Goal: Information Seeking & Learning: Learn about a topic

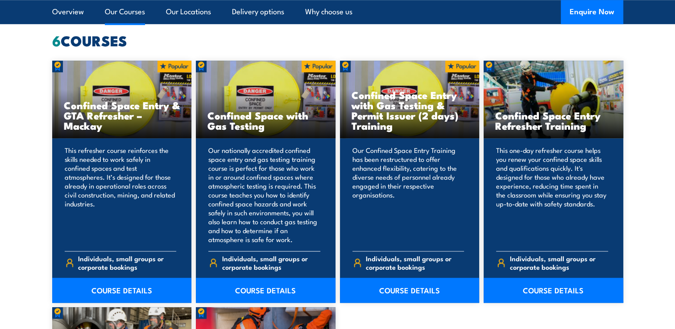
scroll to position [714, 0]
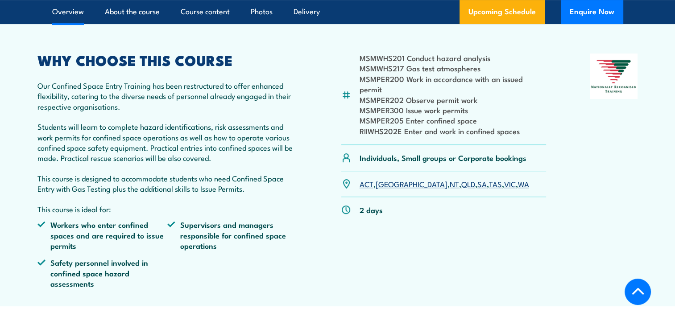
scroll to position [312, 0]
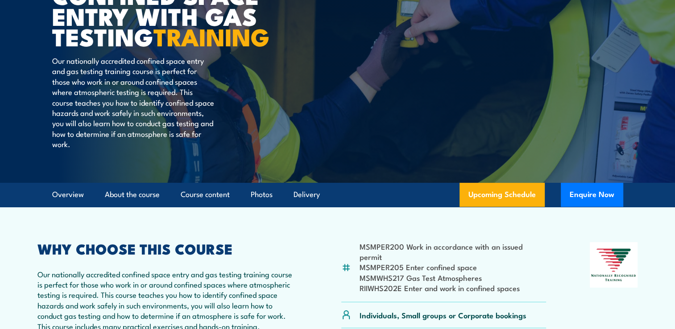
scroll to position [134, 0]
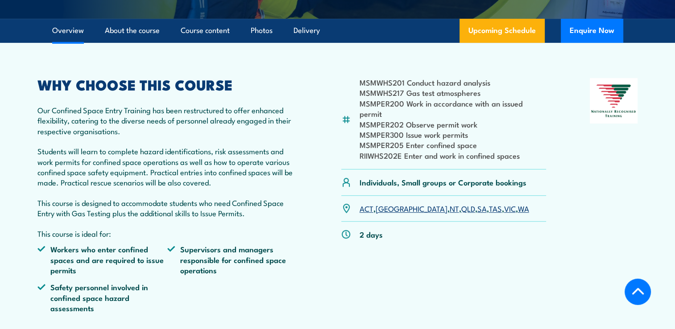
scroll to position [124, 0]
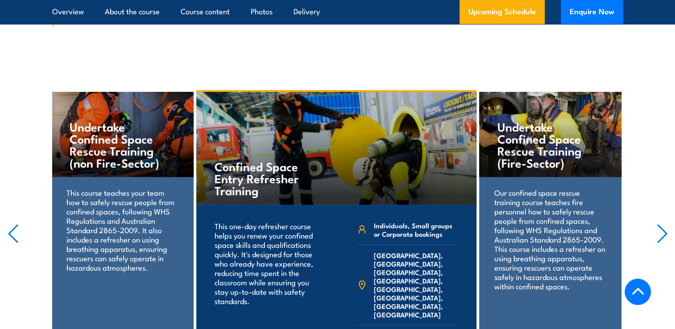
scroll to position [3615, 0]
